Goal: Task Accomplishment & Management: Manage account settings

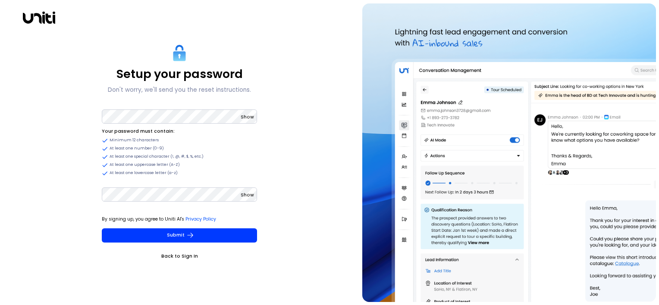
click at [76, 207] on div "Setup your password Don't worry, we'll send you the reset instructions. Show Yo…" at bounding box center [179, 152] width 352 height 299
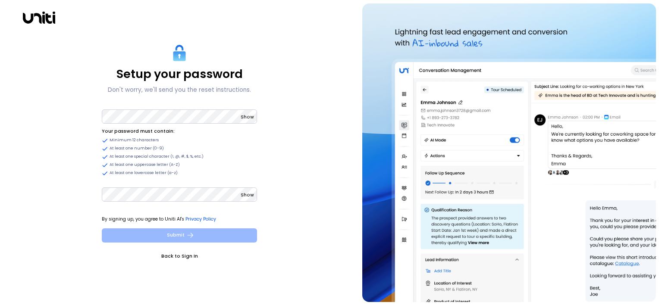
click at [178, 236] on button "Submit" at bounding box center [179, 236] width 155 height 14
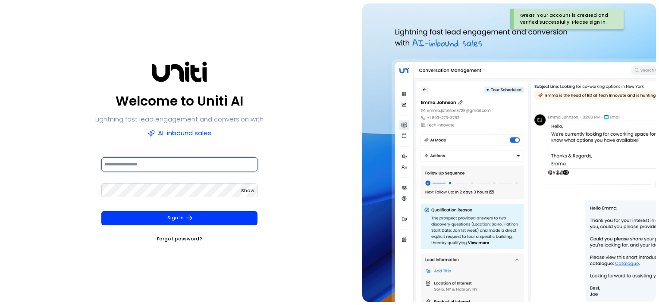
type input "**********"
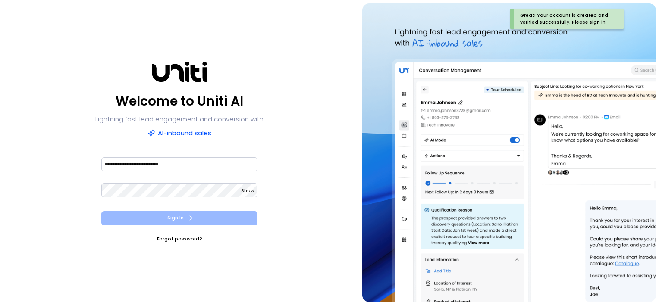
click at [176, 215] on button "Sign In" at bounding box center [179, 218] width 157 height 14
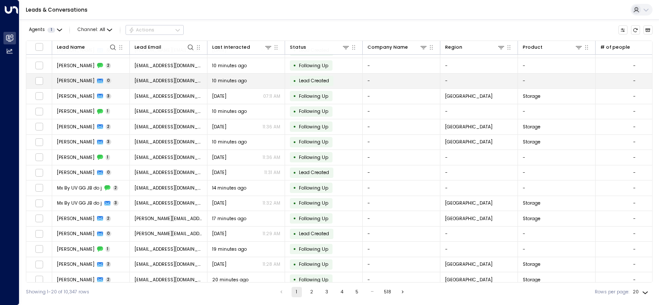
scroll to position [78, 0]
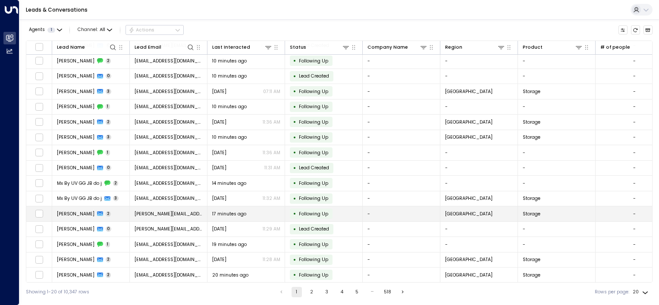
click at [148, 212] on span "[PERSON_NAME][EMAIL_ADDRESS][DOMAIN_NAME]" at bounding box center [169, 214] width 68 height 6
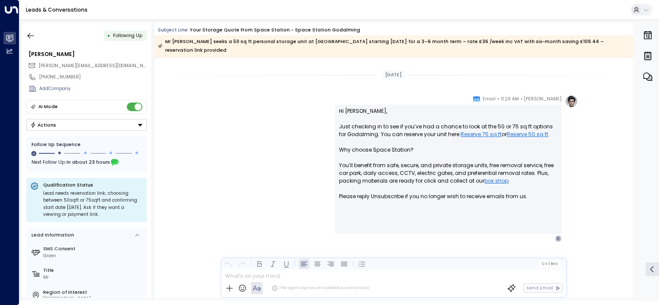
scroll to position [423, 0]
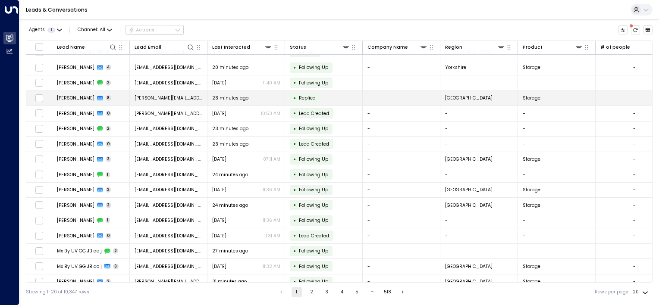
scroll to position [78, 0]
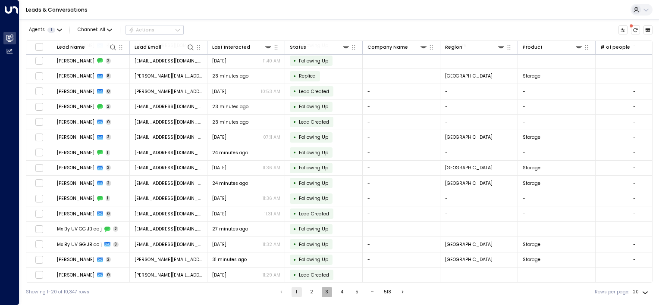
click at [326, 291] on button "3" at bounding box center [327, 292] width 10 height 10
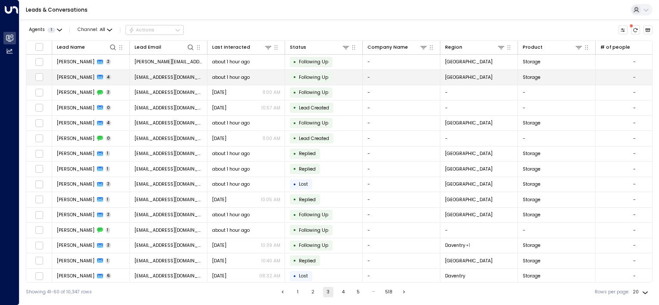
click at [307, 76] on span "Following Up" at bounding box center [313, 77] width 29 height 6
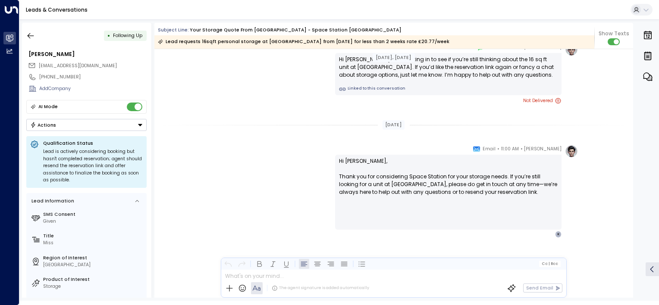
scroll to position [969, 0]
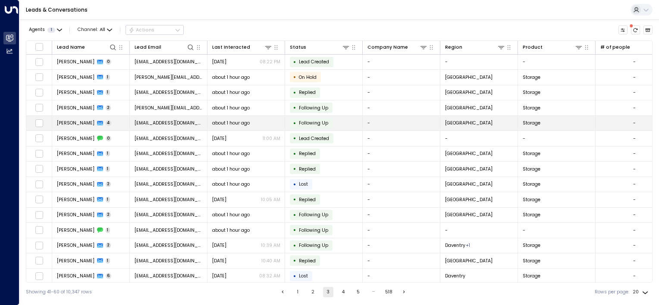
click at [171, 122] on span "[EMAIL_ADDRESS][DOMAIN_NAME]" at bounding box center [169, 123] width 68 height 6
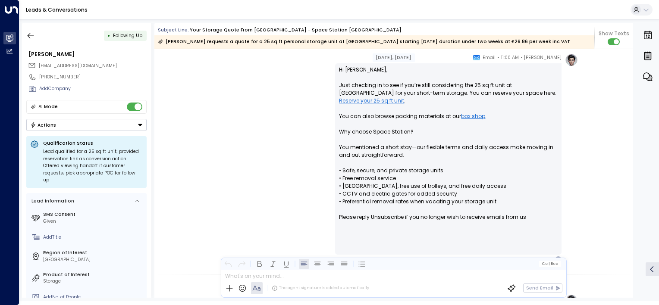
scroll to position [354, 0]
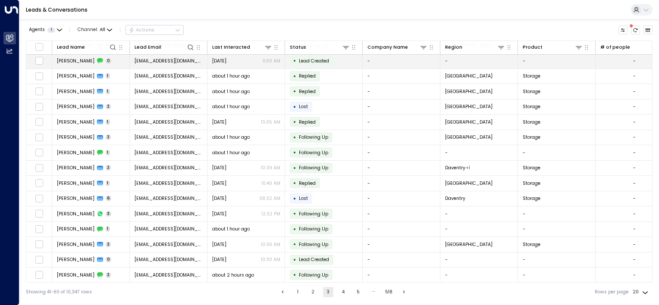
scroll to position [78, 0]
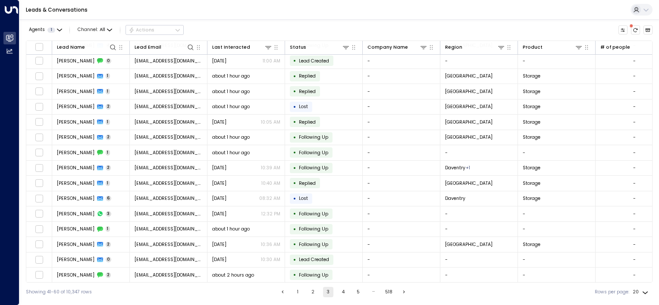
click at [341, 292] on button "4" at bounding box center [343, 292] width 10 height 10
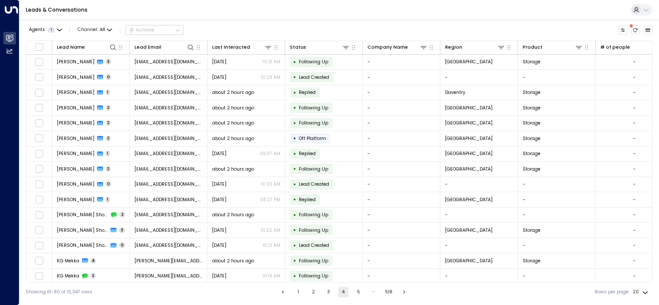
click at [358, 291] on button "5" at bounding box center [358, 292] width 10 height 10
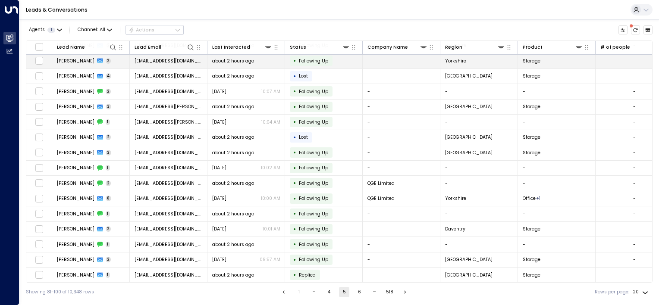
scroll to position [78, 0]
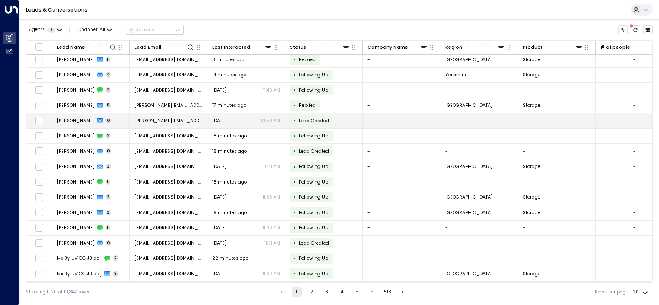
scroll to position [78, 0]
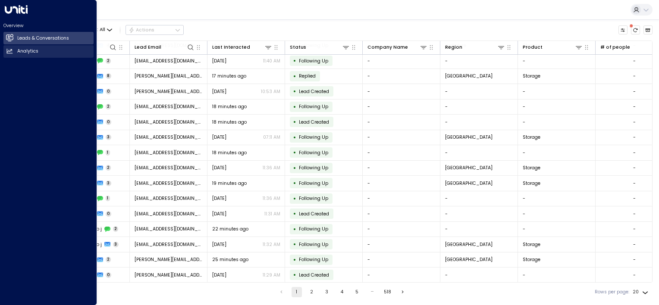
click at [10, 50] on icon at bounding box center [9, 51] width 6 height 5
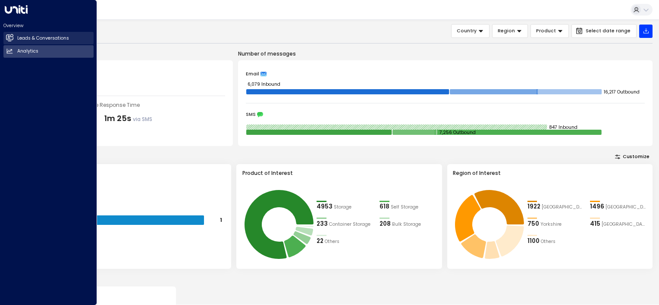
drag, startPoint x: 10, startPoint y: 37, endPoint x: 18, endPoint y: 37, distance: 8.2
click at [10, 37] on icon at bounding box center [9, 37] width 7 height 5
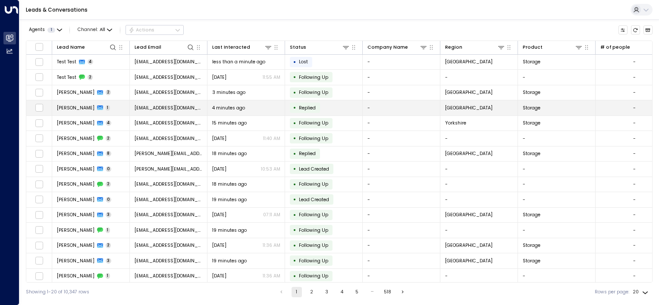
click at [219, 107] on span "4 minutes ago" at bounding box center [228, 108] width 33 height 6
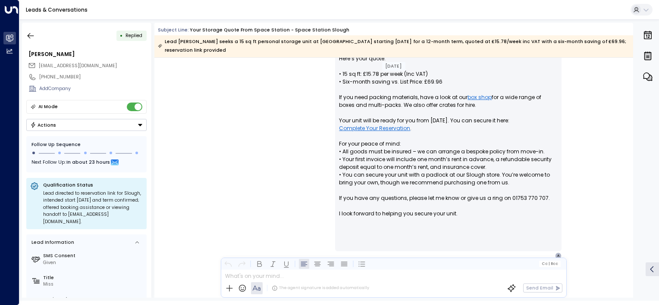
scroll to position [298, 0]
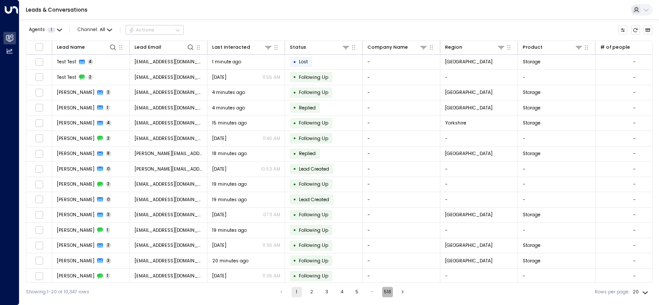
click at [385, 292] on button "518" at bounding box center [387, 292] width 11 height 10
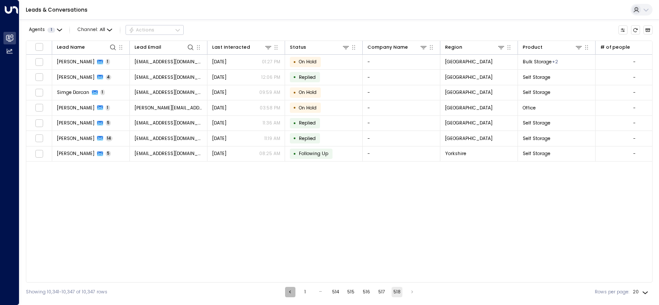
click at [288, 293] on icon "Go to previous page" at bounding box center [290, 292] width 6 height 6
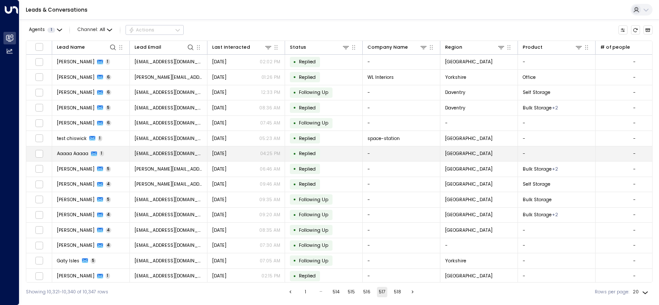
click at [309, 152] on span "Replied" at bounding box center [307, 153] width 17 height 6
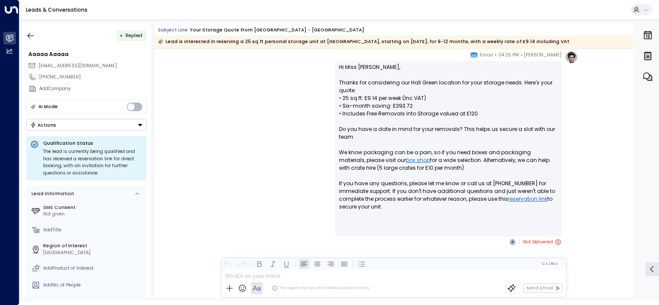
scroll to position [43, 0]
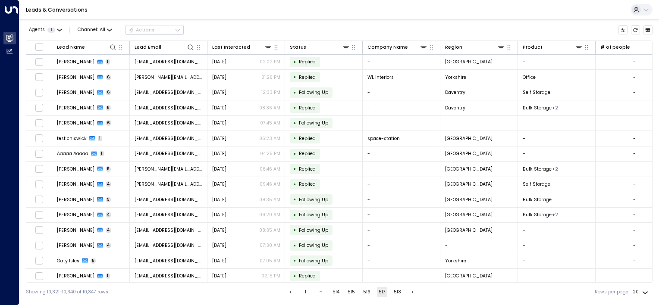
click at [304, 292] on button "1" at bounding box center [306, 292] width 10 height 10
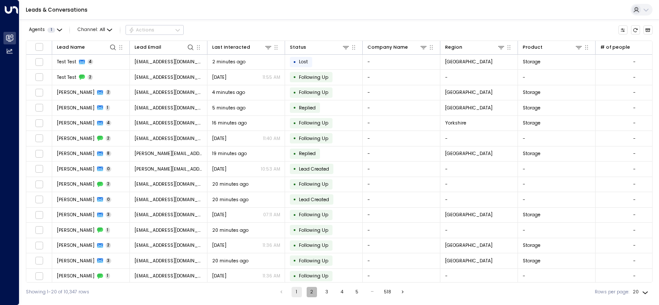
click at [312, 293] on button "2" at bounding box center [312, 292] width 10 height 10
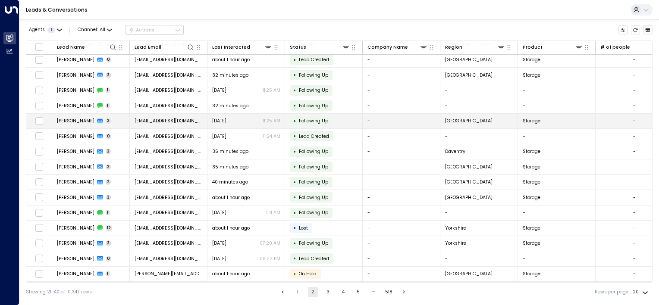
scroll to position [78, 0]
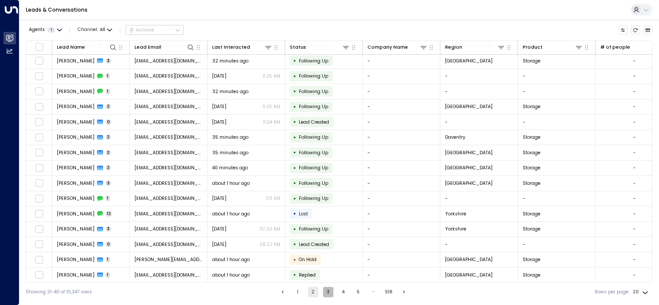
click at [328, 292] on button "3" at bounding box center [328, 292] width 10 height 10
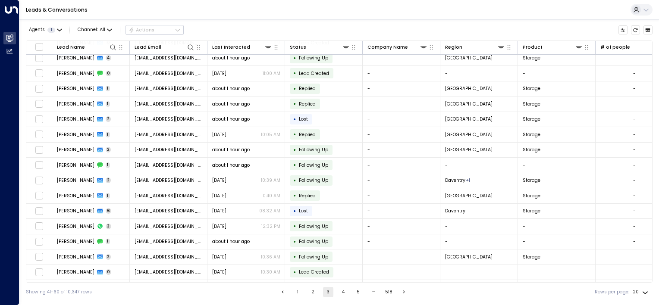
scroll to position [78, 0]
